Goal: Obtain resource: Download file/media

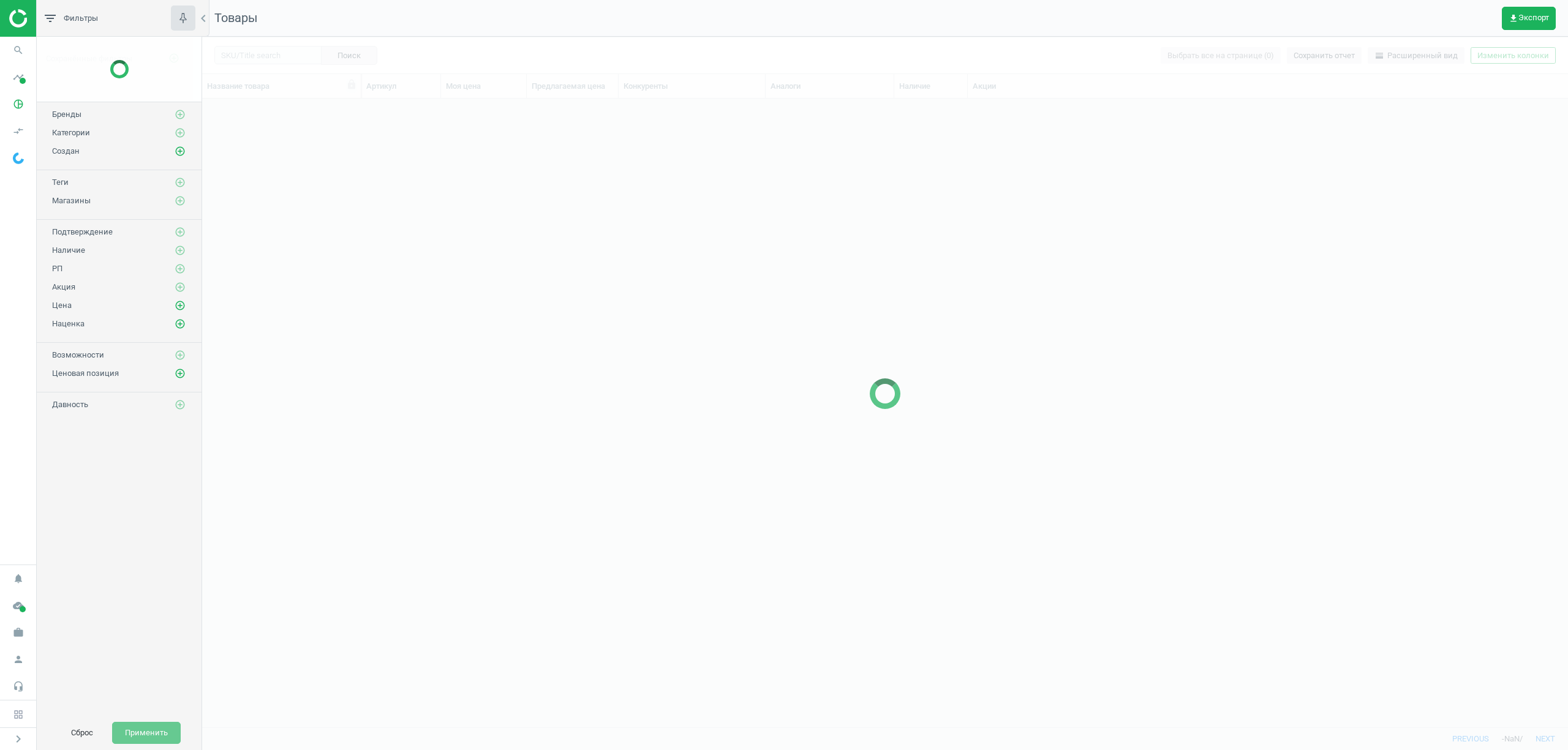
scroll to position [603, 1353]
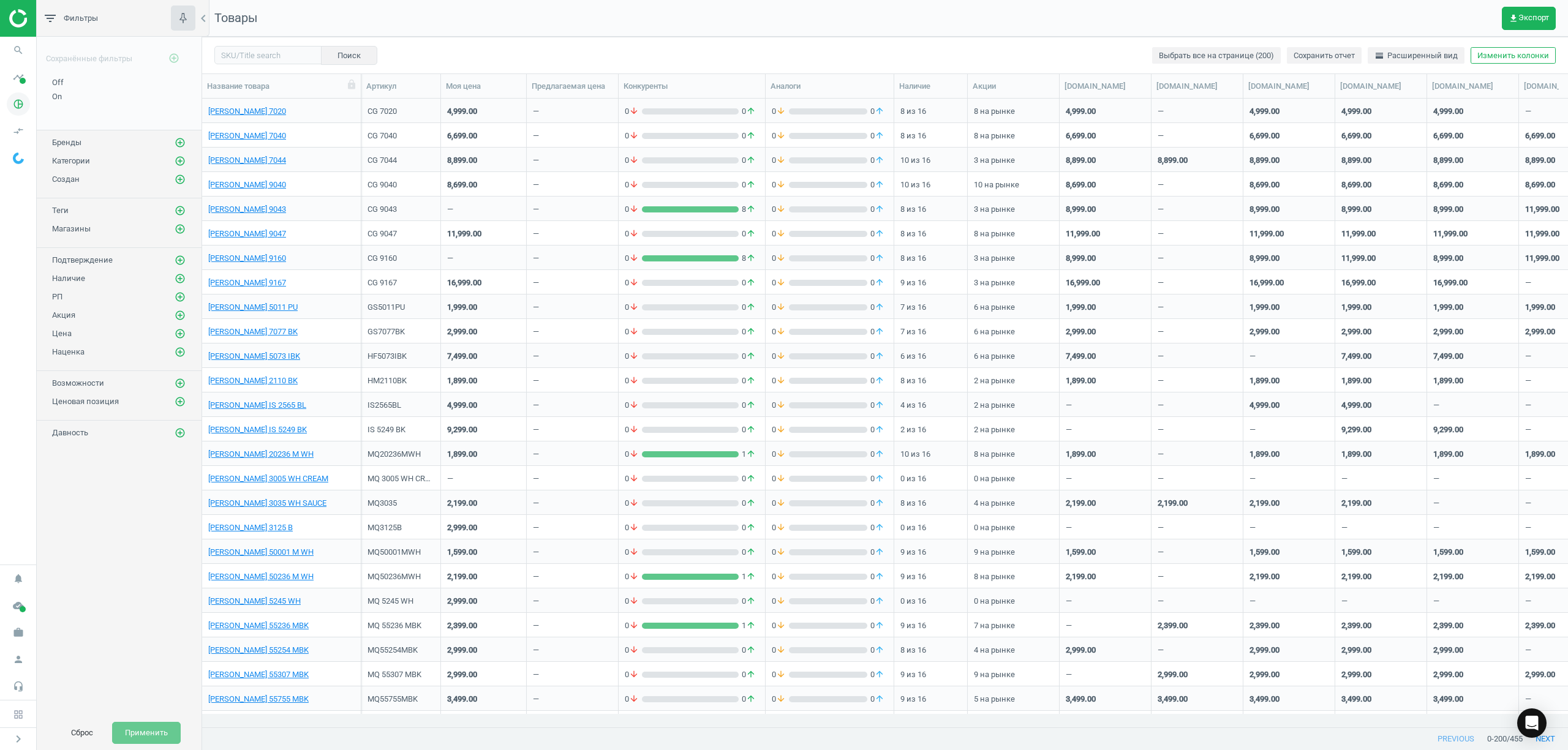
click at [15, 107] on icon "pie_chart_outlined" at bounding box center [18, 104] width 23 height 23
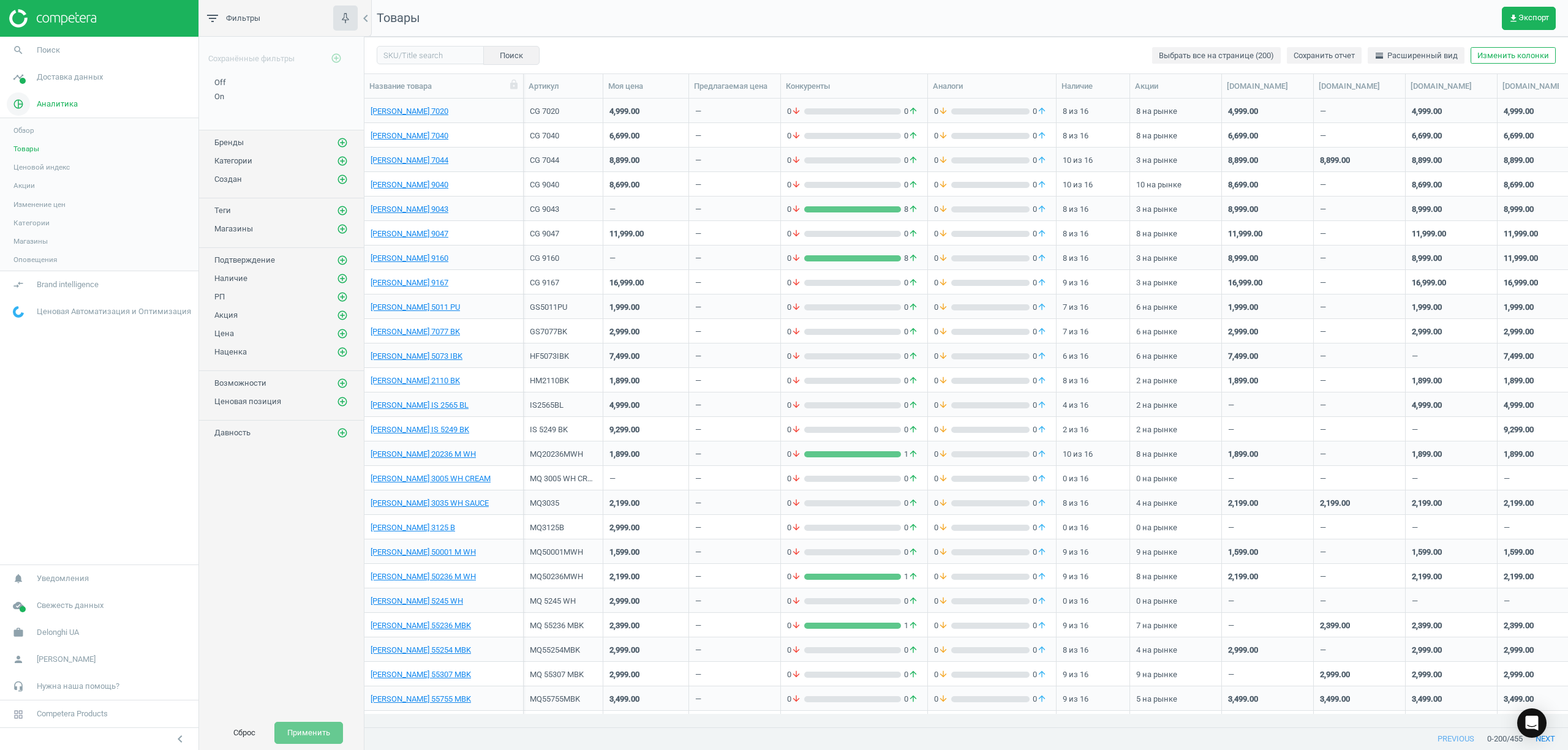
scroll to position [603, 1191]
click at [1536, 15] on span "get_app Экспорт" at bounding box center [1528, 18] width 40 height 10
click at [1436, 96] on button "insert_drive_file Отчет (Excel)" at bounding box center [1448, 94] width 213 height 23
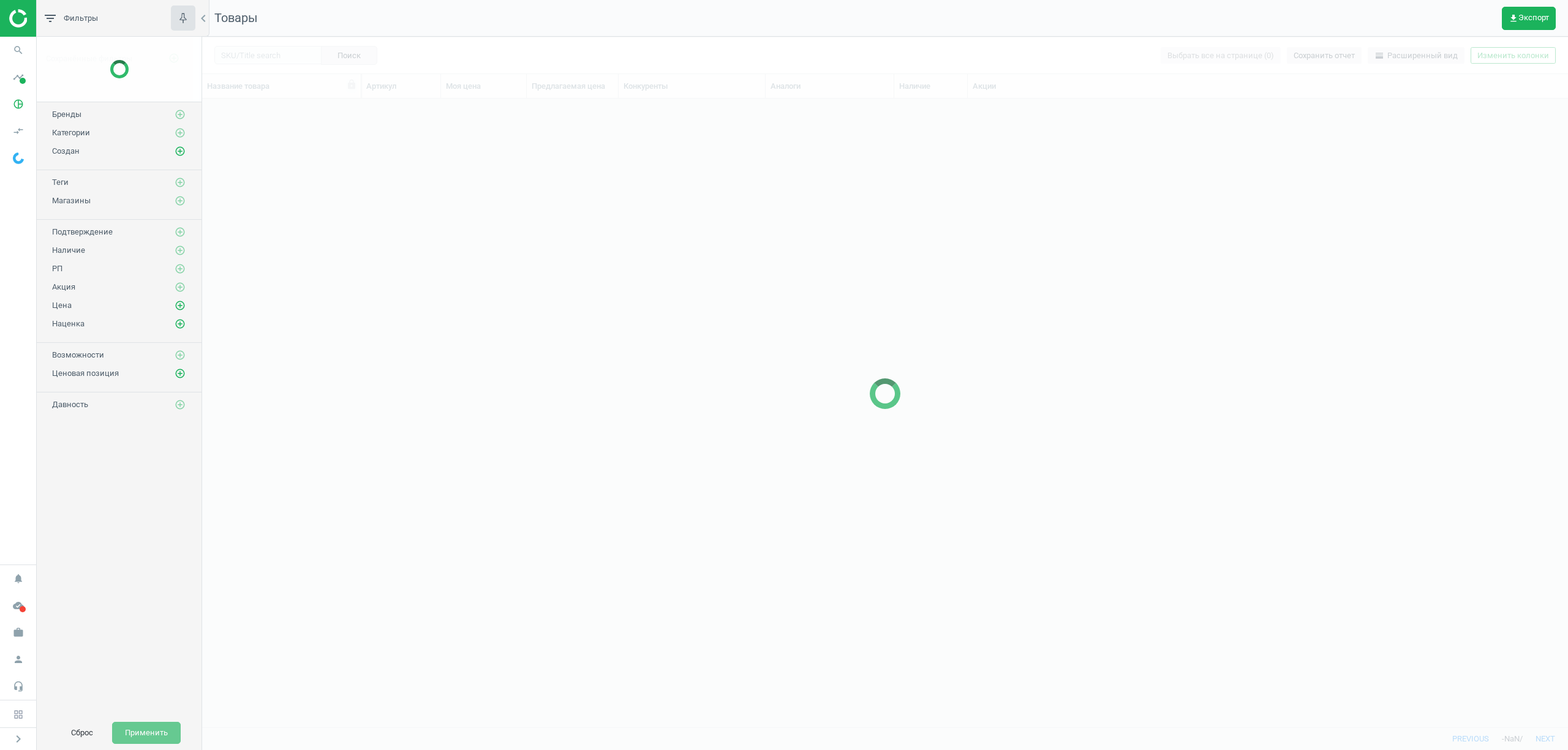
scroll to position [603, 1353]
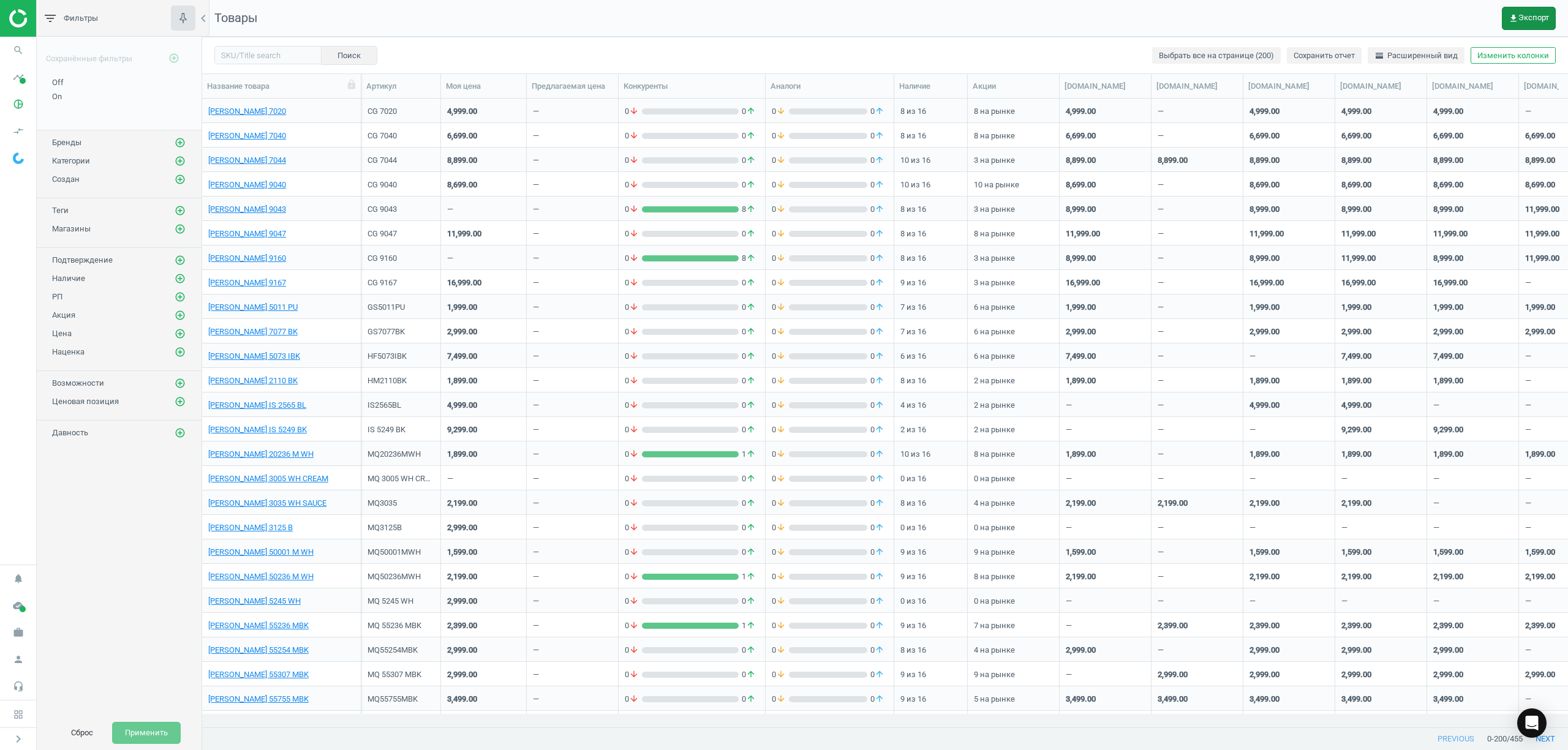
click at [1518, 23] on button "get_app Экспорт" at bounding box center [1528, 18] width 54 height 23
click at [1392, 90] on button "insert_drive_file Отчет (Excel)" at bounding box center [1448, 94] width 213 height 23
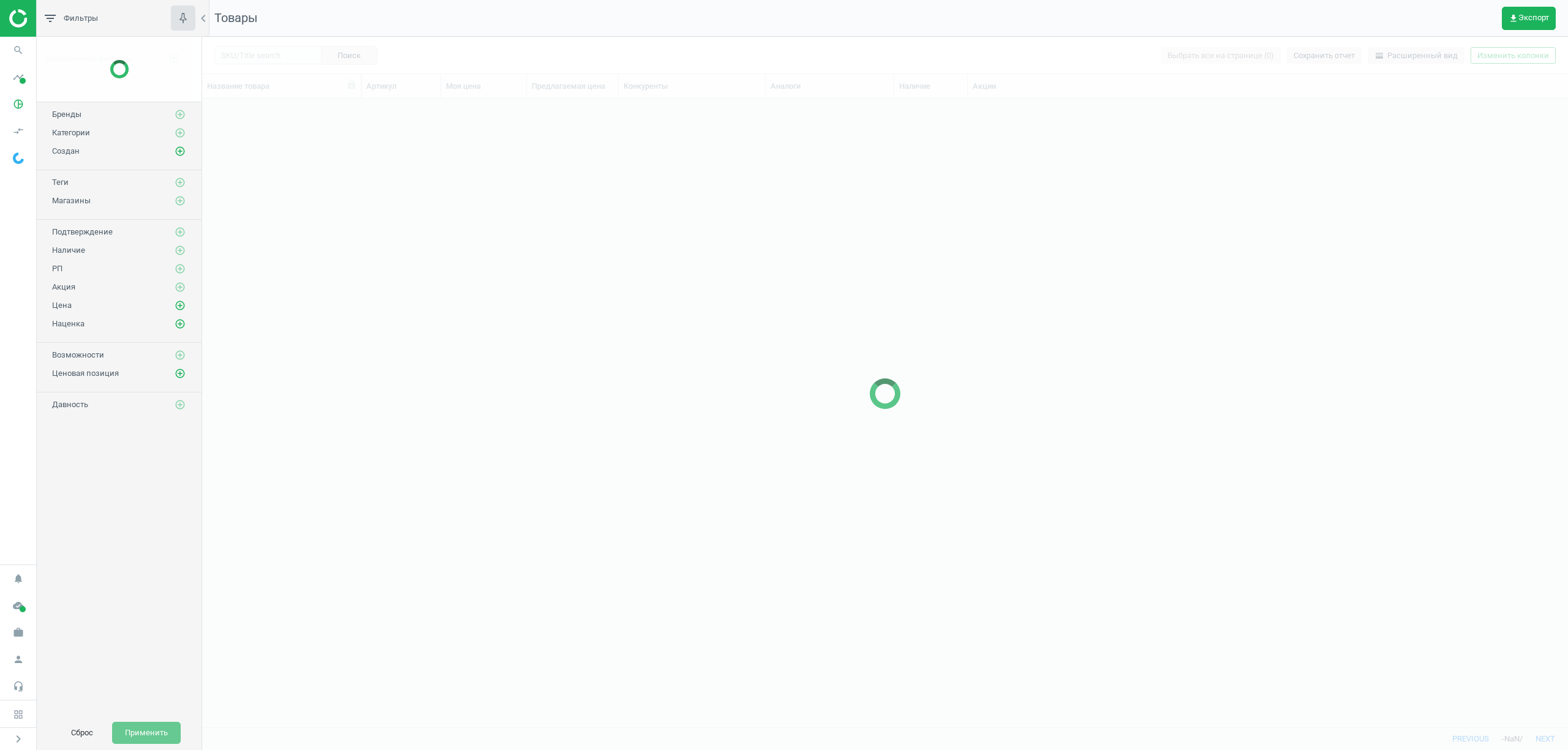
scroll to position [603, 1353]
